Goal: Task Accomplishment & Management: Complete application form

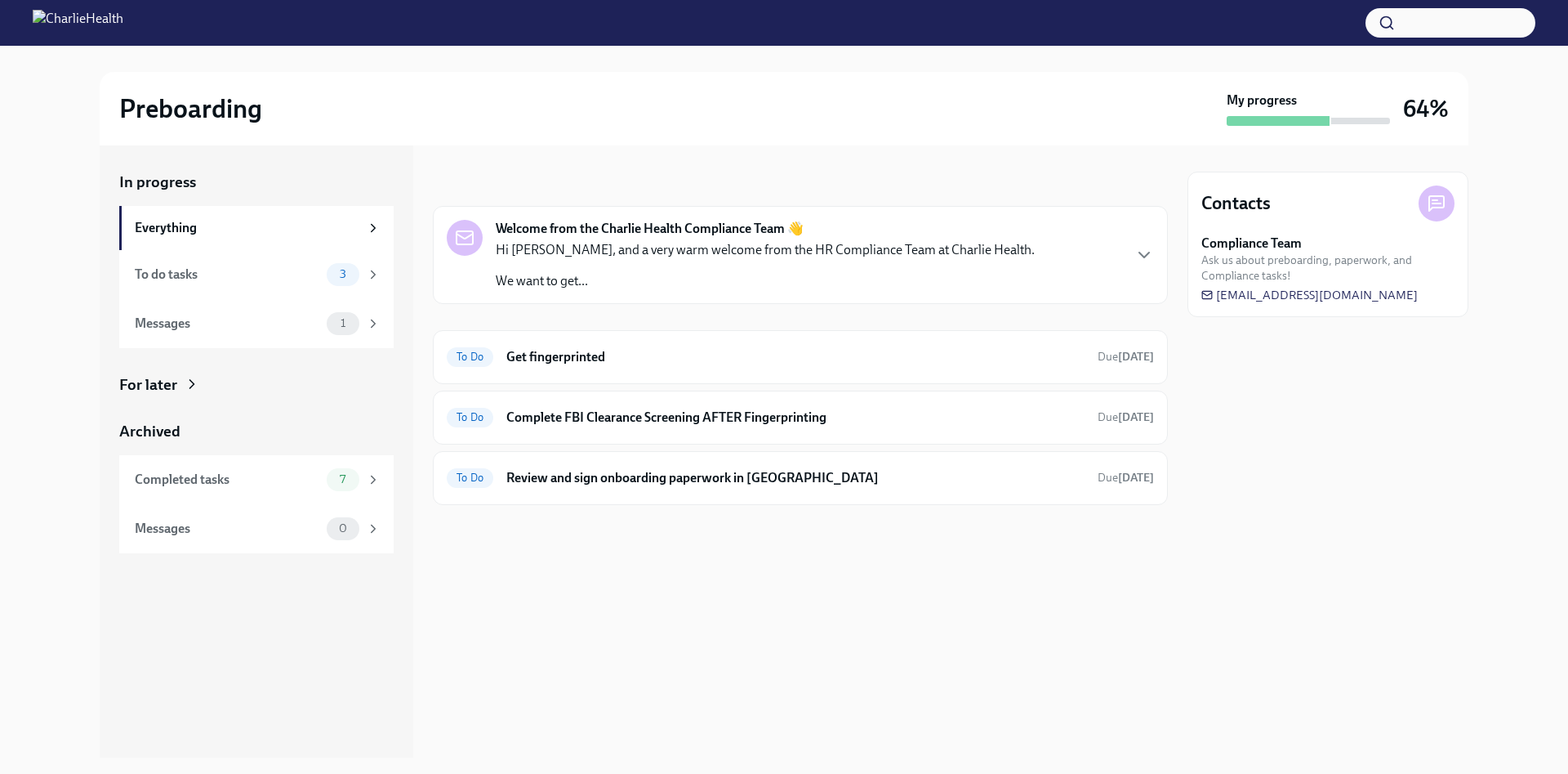
click at [285, 14] on div at bounding box center [784, 22] width 1568 height 45
click at [470, 349] on div "To Do" at bounding box center [470, 357] width 46 height 19
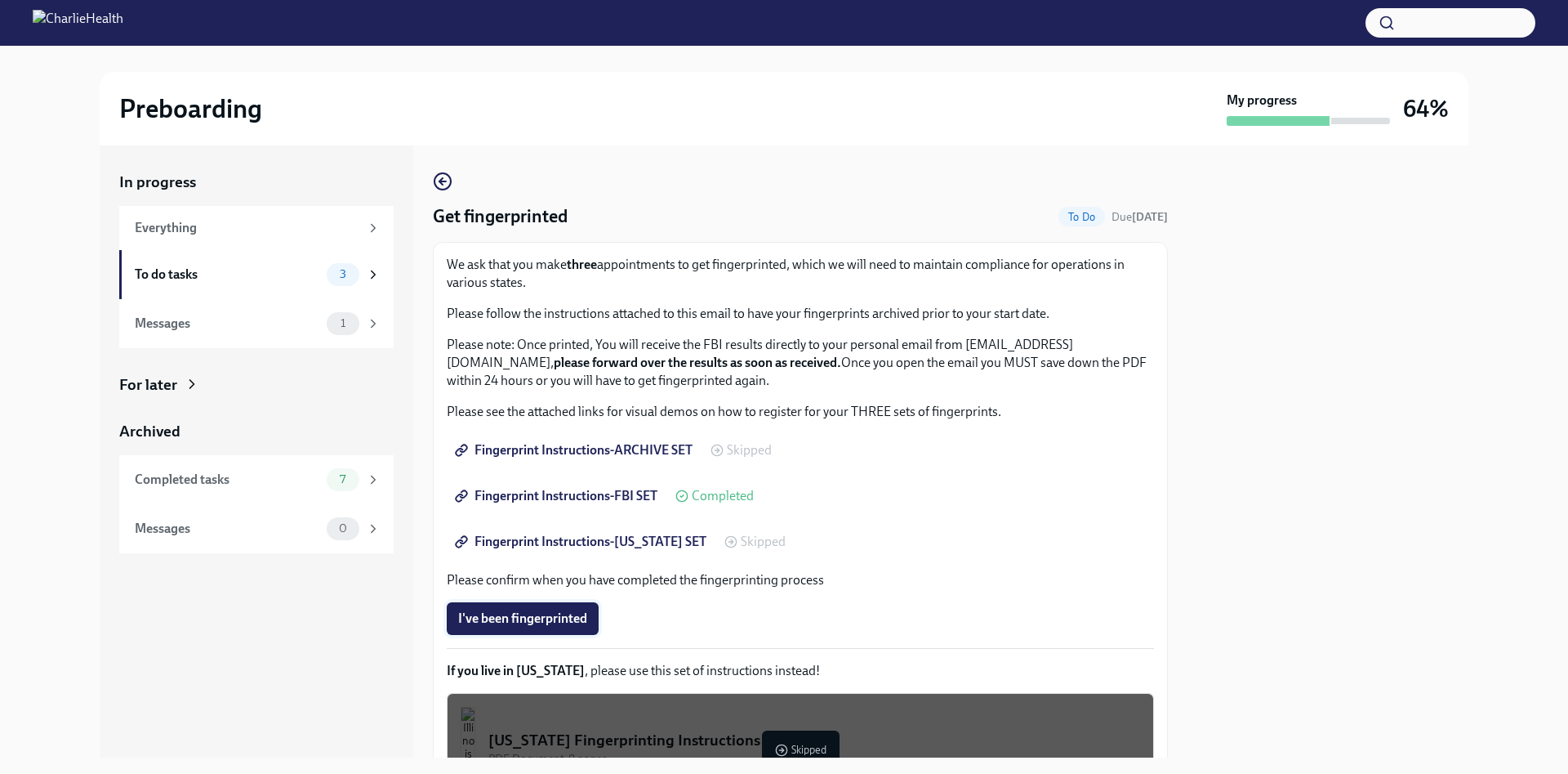
click at [517, 614] on span "I've been fingerprinted" at bounding box center [522, 618] width 129 height 16
click at [517, 614] on div "I've been fingerprinted Completed" at bounding box center [565, 618] width 237 height 33
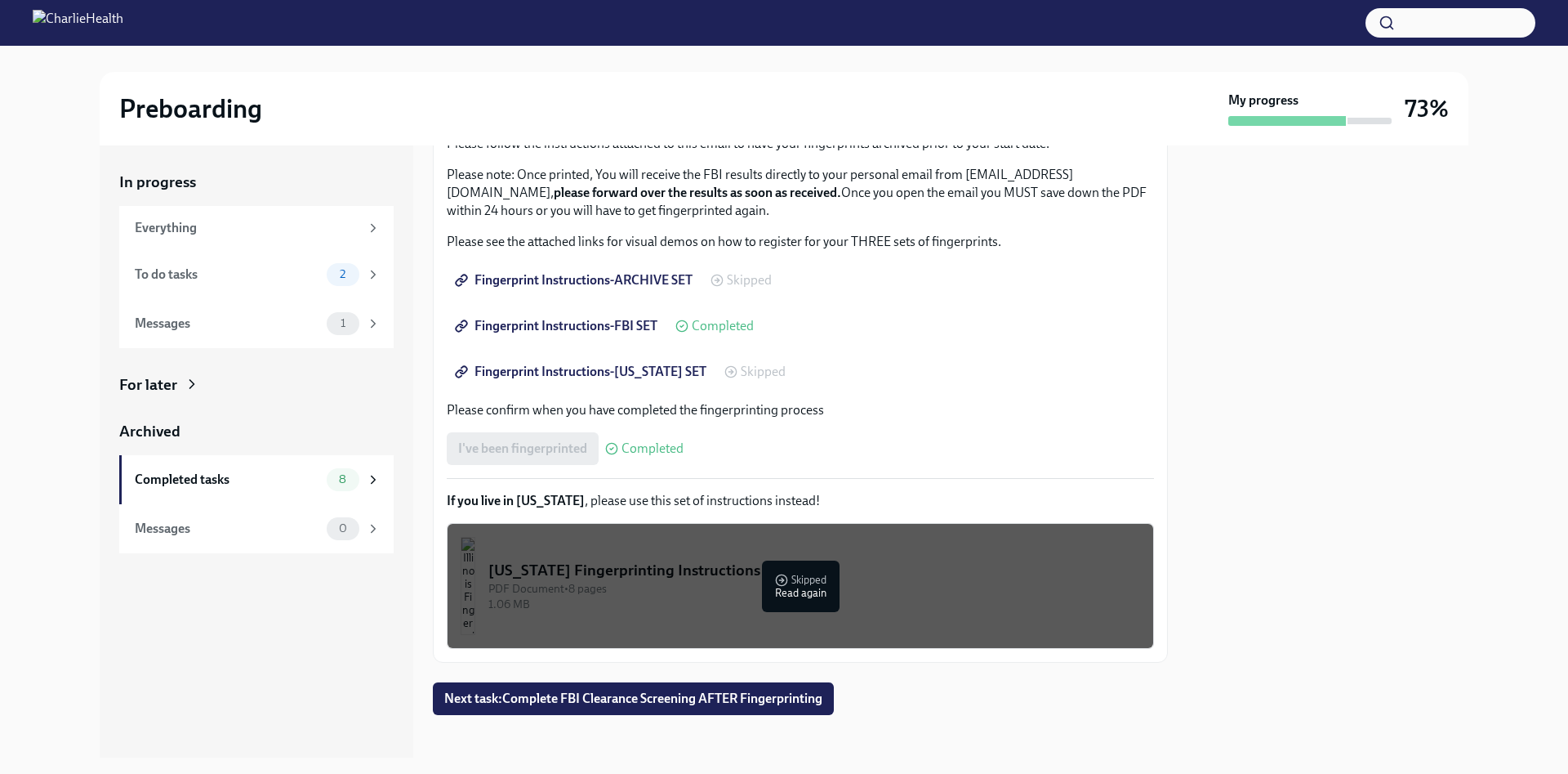
scroll to position [181, 0]
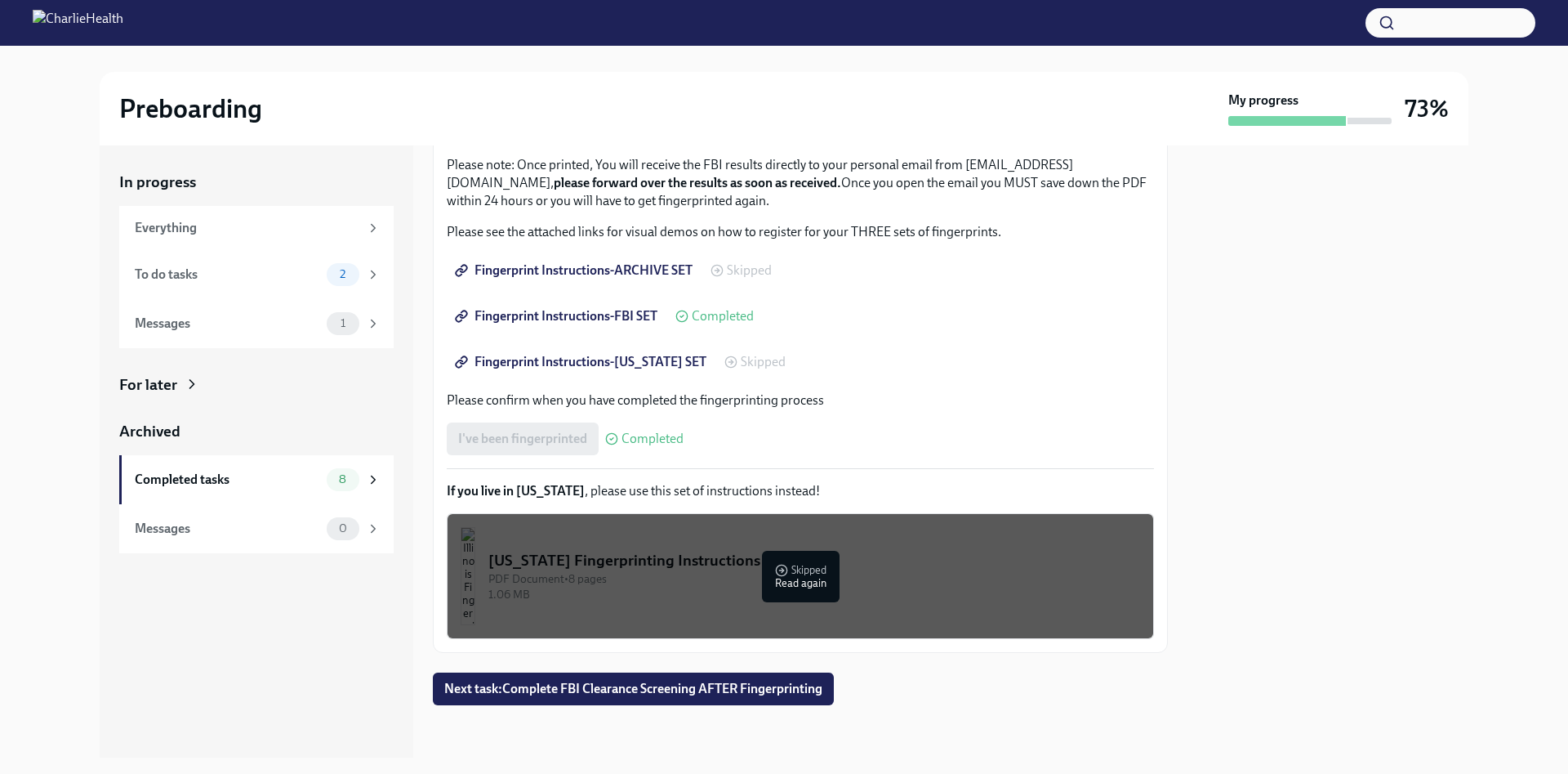
click at [1169, 682] on div "In progress Everything To do tasks 2 Messages 1 For later Archived Completed ta…" at bounding box center [784, 451] width 1369 height 611
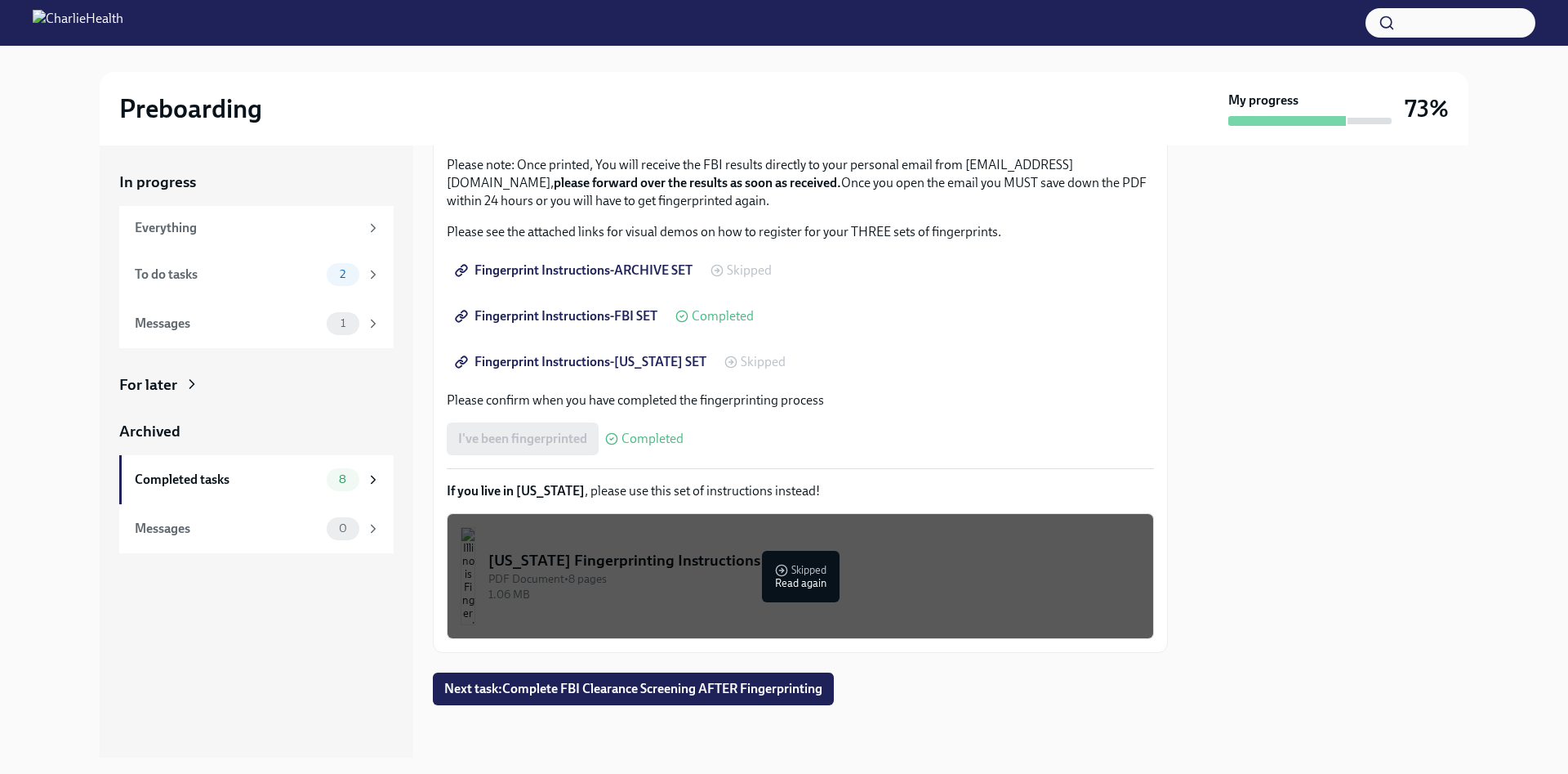
click at [1169, 682] on div "In progress Everything To do tasks 2 Messages 1 For later Archived Completed ta…" at bounding box center [784, 451] width 1369 height 611
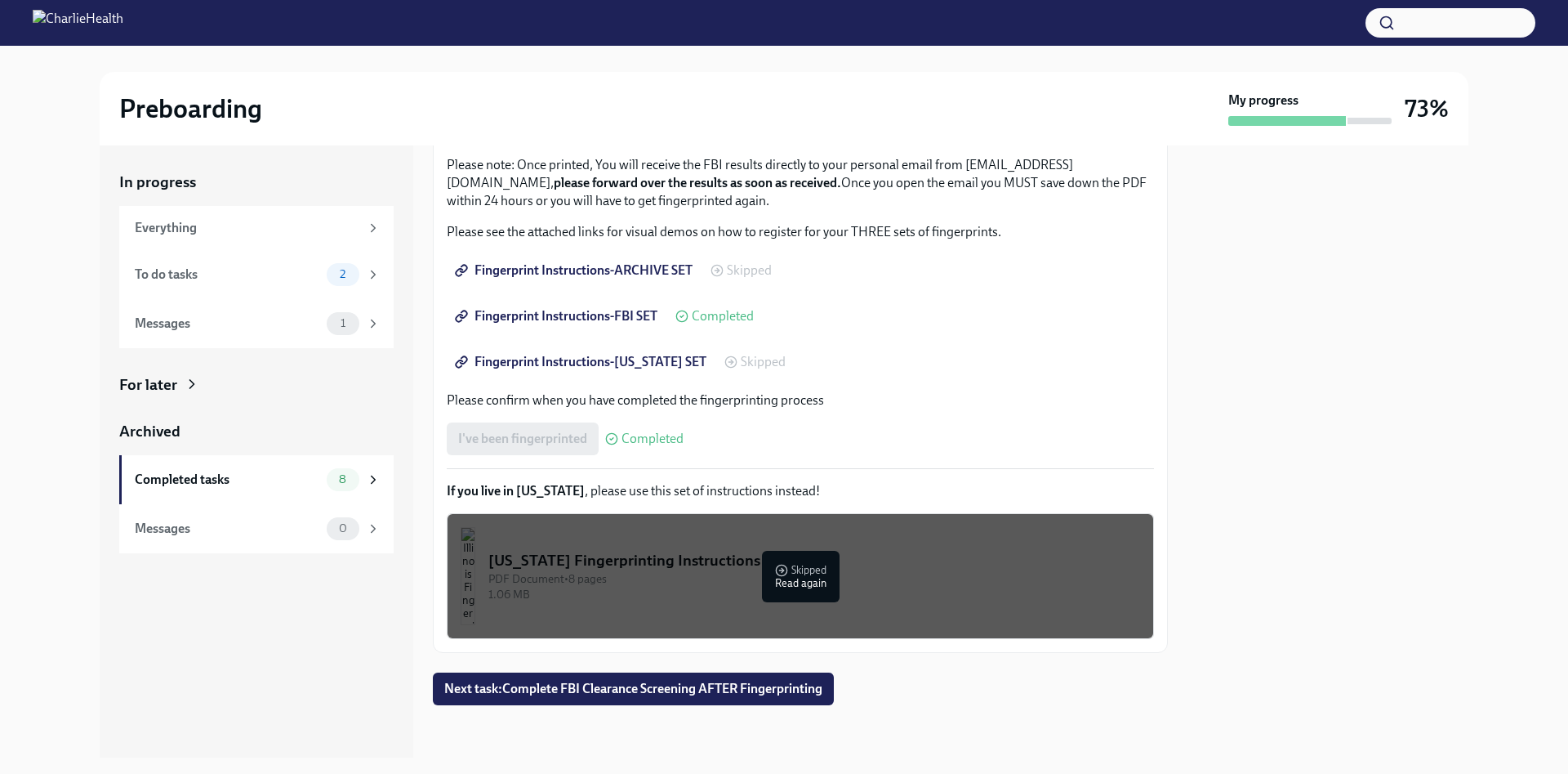
click at [1169, 682] on div "In progress Everything To do tasks 2 Messages 1 For later Archived Completed ta…" at bounding box center [784, 451] width 1369 height 611
click at [798, 685] on span "Next task : Complete FBI Clearance Screening AFTER Fingerprinting" at bounding box center [633, 688] width 378 height 16
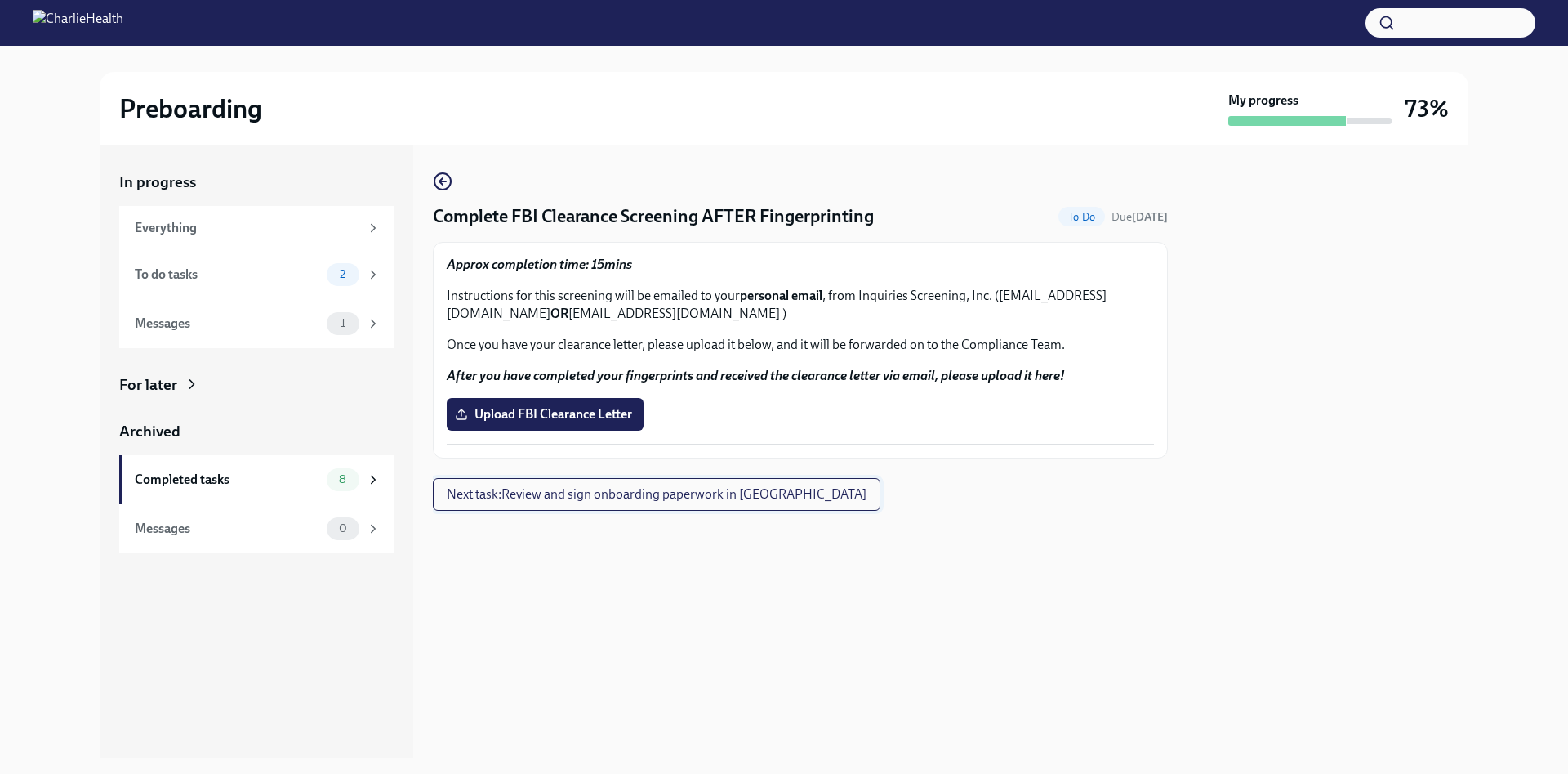
click at [798, 685] on div "Complete FBI Clearance Screening AFTER Fingerprinting To Do Due [DATE] Approx c…" at bounding box center [800, 451] width 735 height 611
click at [795, 656] on div "Complete FBI Clearance Screening AFTER Fingerprinting To Do Due [DATE] Approx c…" at bounding box center [800, 451] width 735 height 611
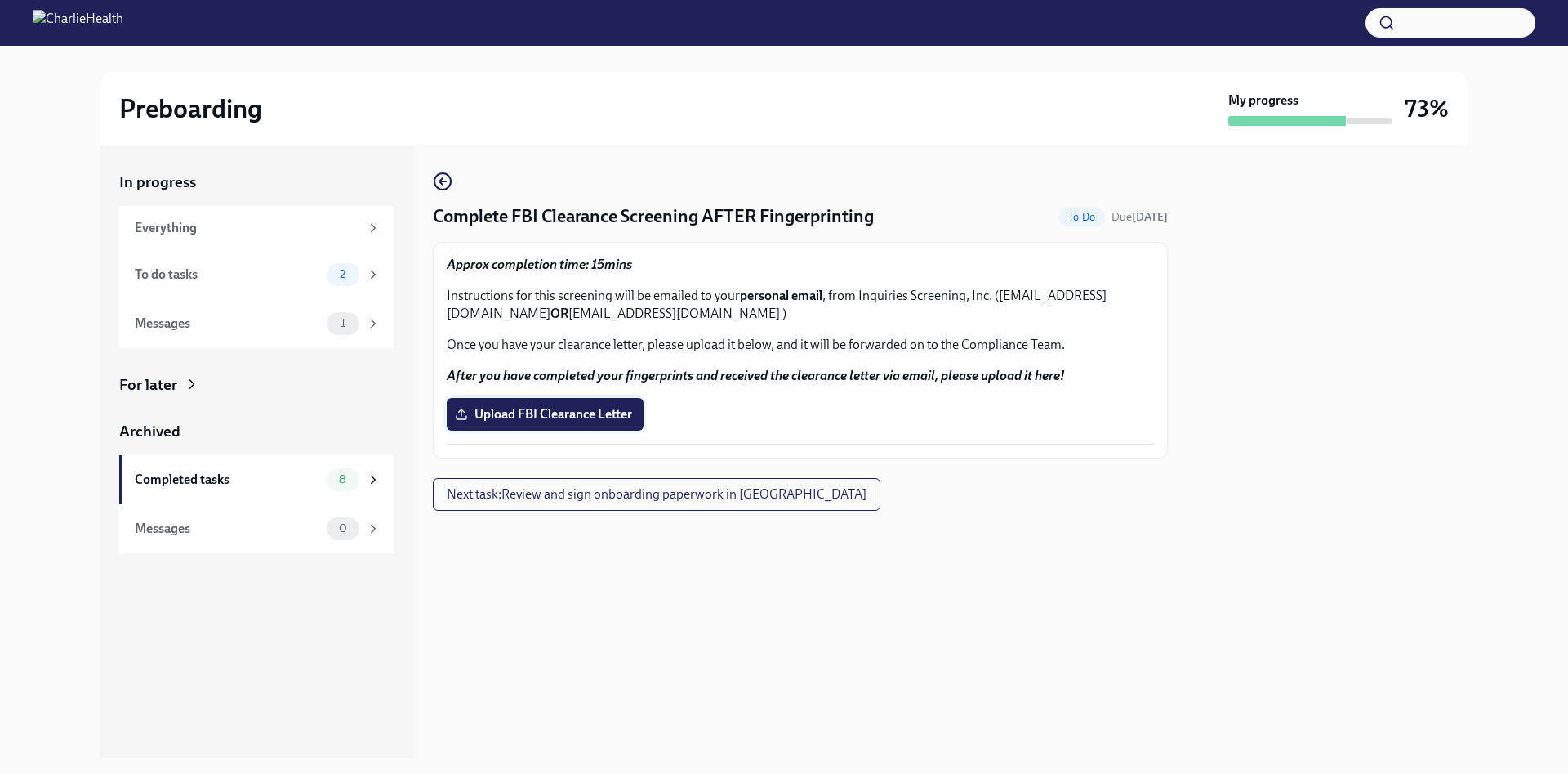
click at [515, 409] on span "Upload FBI Clearance Letter" at bounding box center [546, 414] width 174 height 16
click at [0, 0] on input "Upload FBI Clearance Letter" at bounding box center [0, 0] width 0 height 0
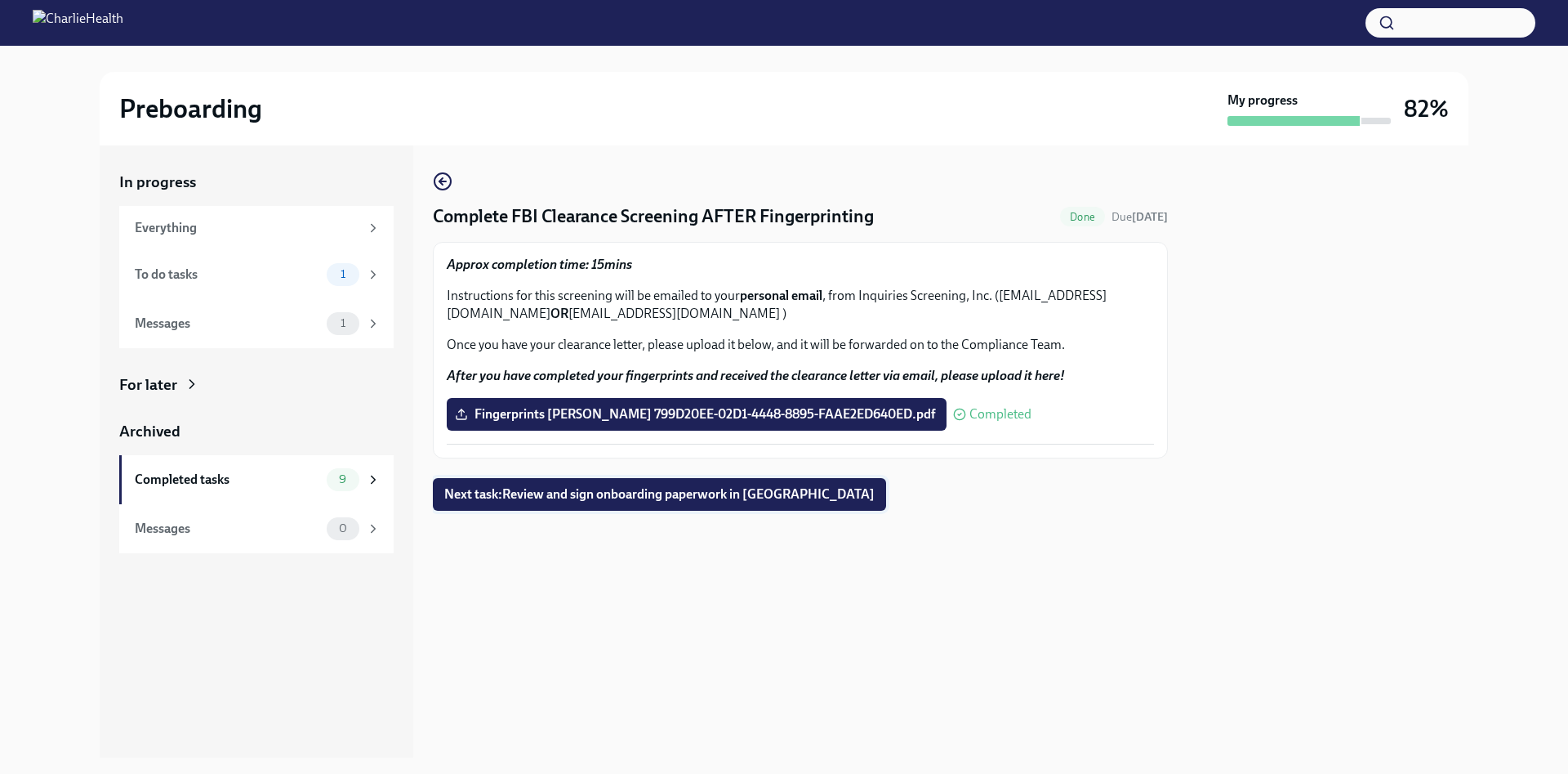
click at [621, 491] on span "Next task : Review and sign onboarding paperwork in [GEOGRAPHIC_DATA]" at bounding box center [659, 493] width 430 height 16
